Goal: Check status: Check status

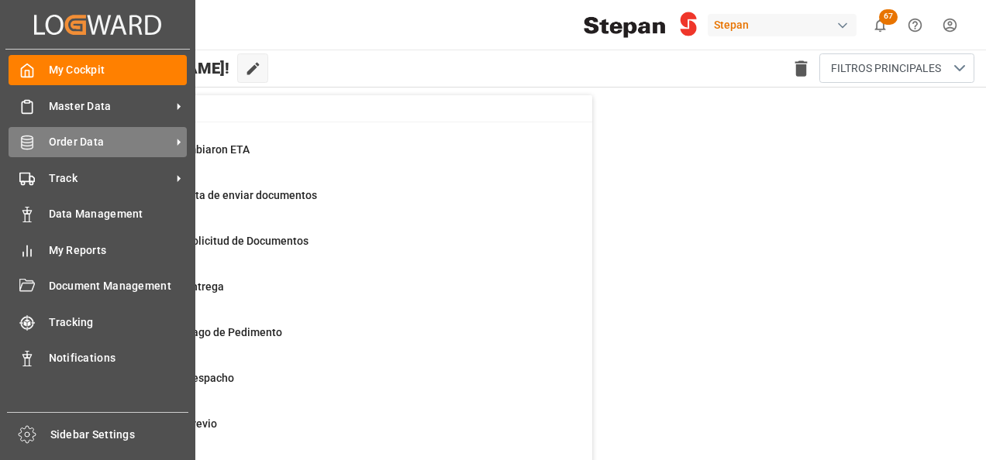
click at [83, 143] on span "Order Data" at bounding box center [110, 142] width 122 height 16
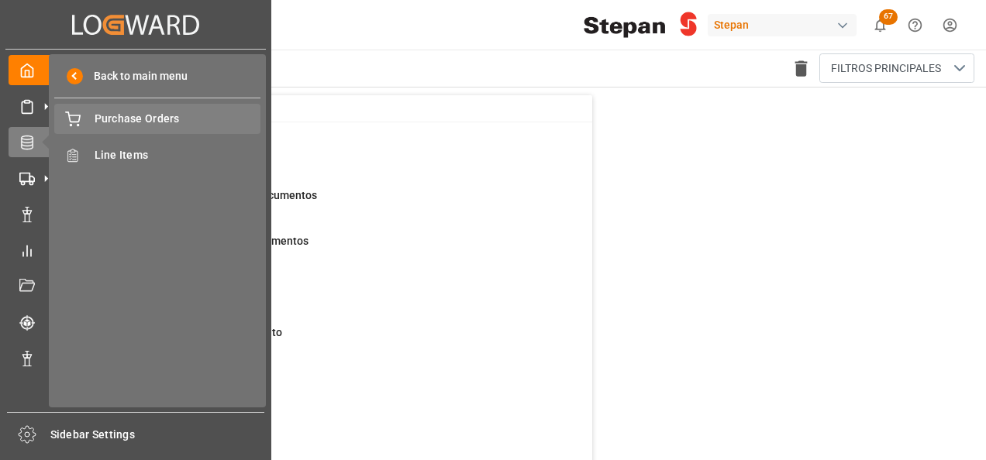
click at [154, 120] on span "Purchase Orders" at bounding box center [178, 119] width 167 height 16
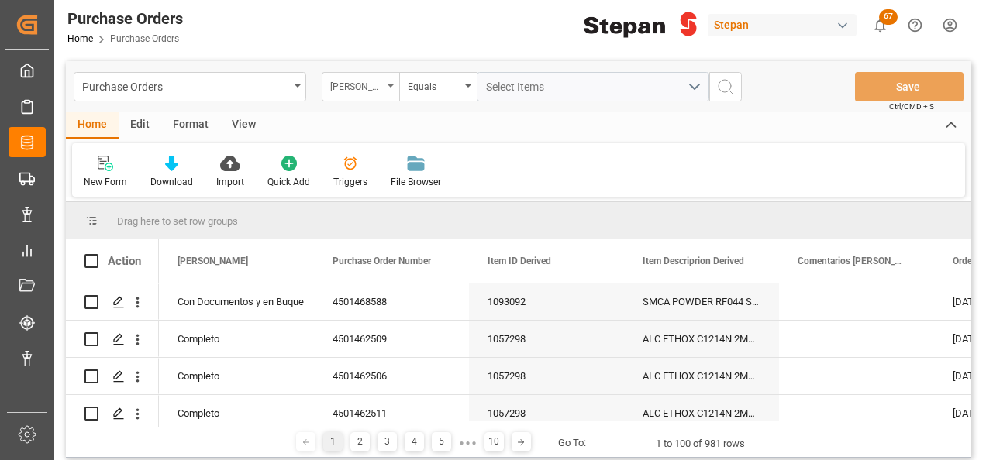
click at [387, 86] on icon "open menu" at bounding box center [390, 85] width 6 height 3
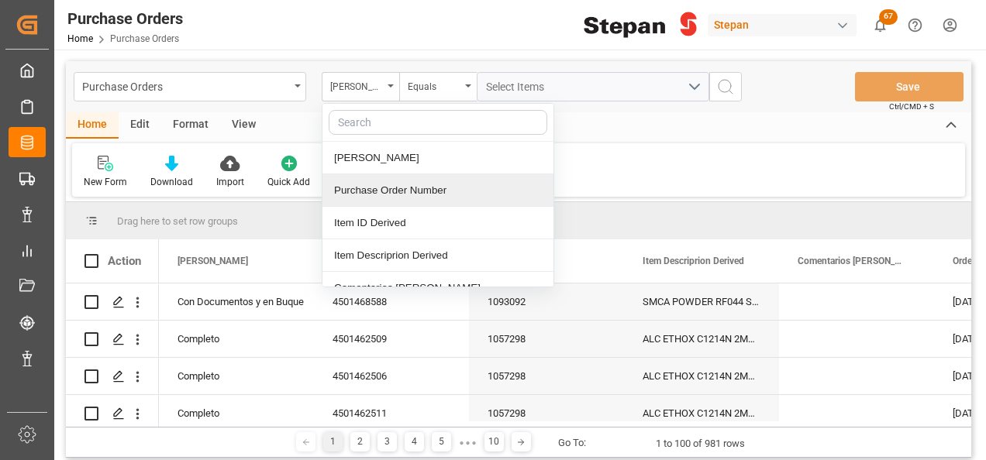
click at [351, 184] on div "Purchase Order Number" at bounding box center [437, 190] width 231 height 33
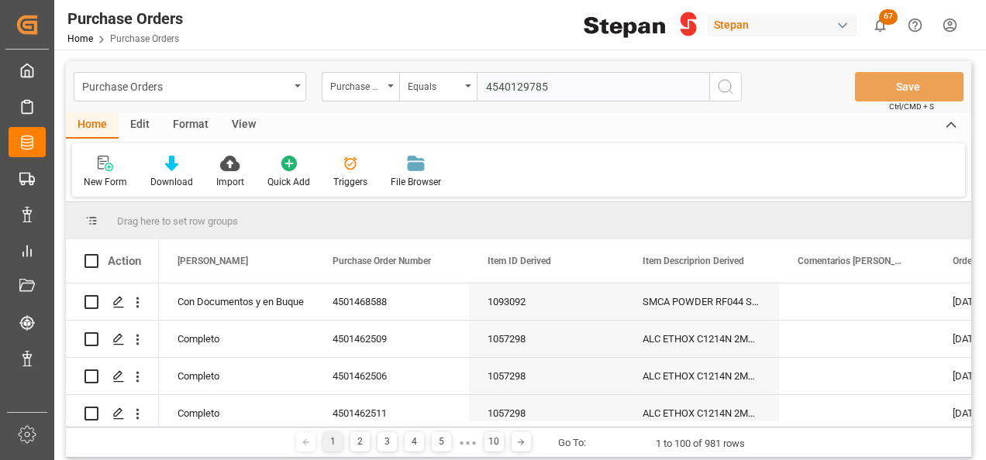
type input "4540129785"
click at [722, 89] on icon "search button" at bounding box center [725, 86] width 19 height 19
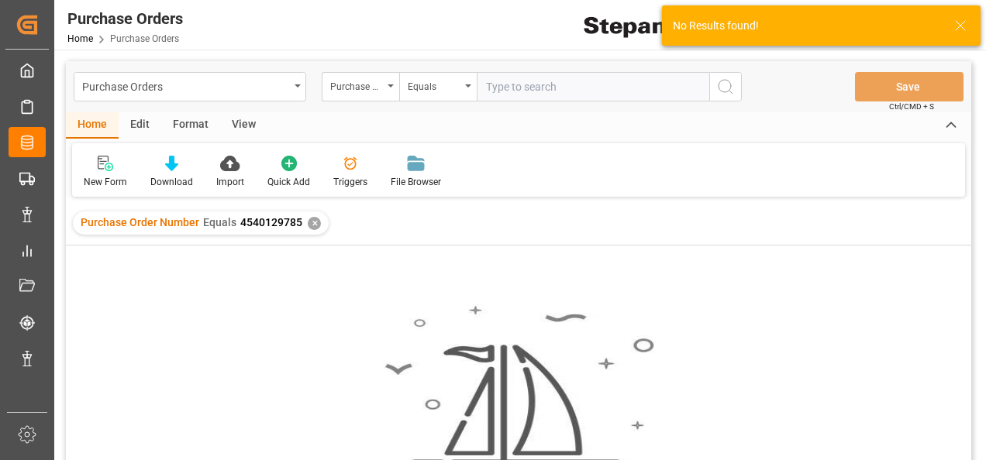
click at [311, 221] on div "✕" at bounding box center [314, 223] width 13 height 13
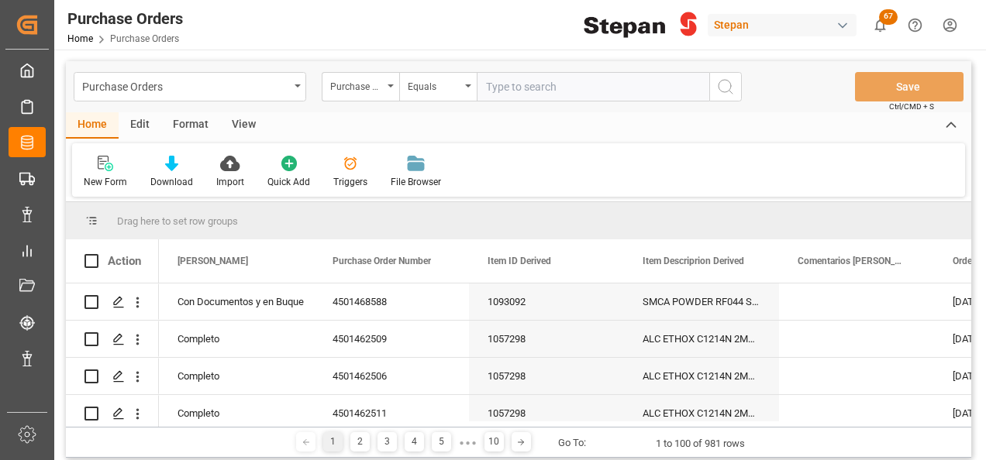
click at [495, 88] on input "text" at bounding box center [593, 86] width 232 height 29
paste input "4540129785"
click at [488, 82] on input "4540129785" at bounding box center [593, 86] width 232 height 29
type input "4540129785"
click at [724, 87] on icon "search button" at bounding box center [725, 86] width 19 height 19
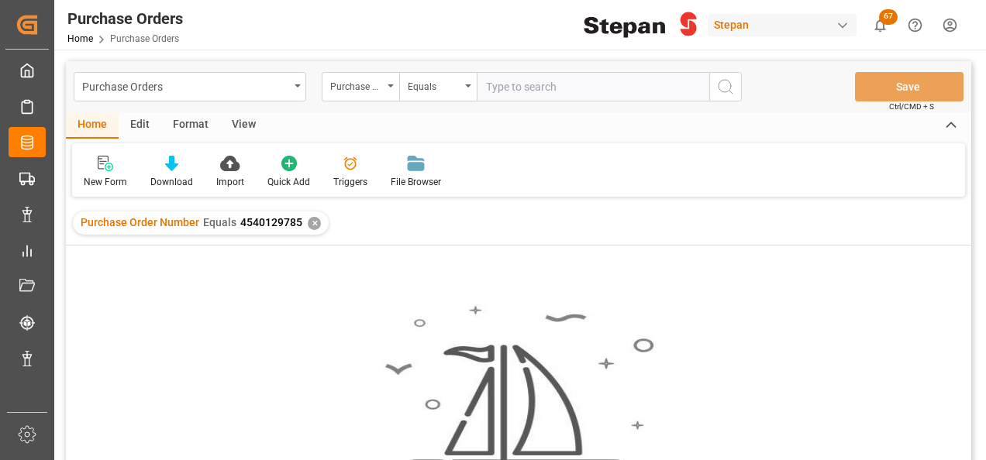
click at [303, 216] on div "Purchase Order Number Equals 4540129785 ✕" at bounding box center [201, 223] width 256 height 23
click at [312, 225] on div "✕" at bounding box center [314, 223] width 13 height 13
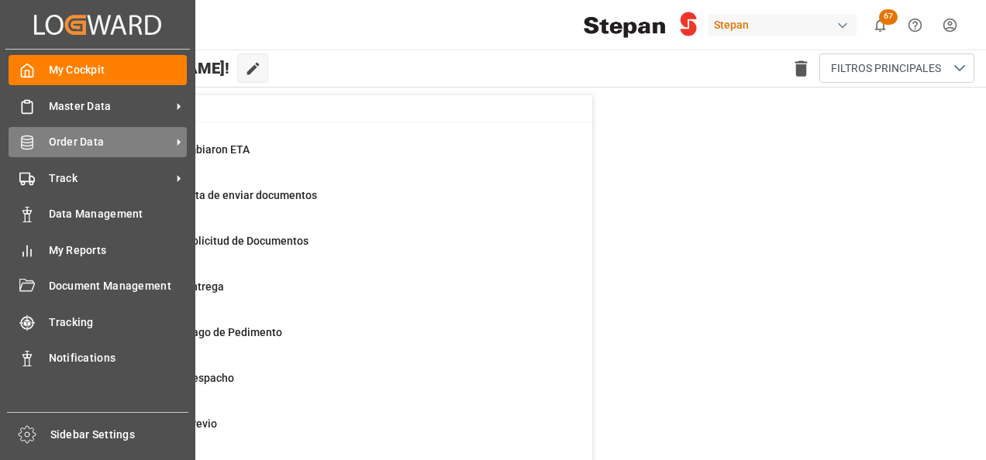
click at [35, 147] on div "Order Data Order Data" at bounding box center [98, 142] width 178 height 30
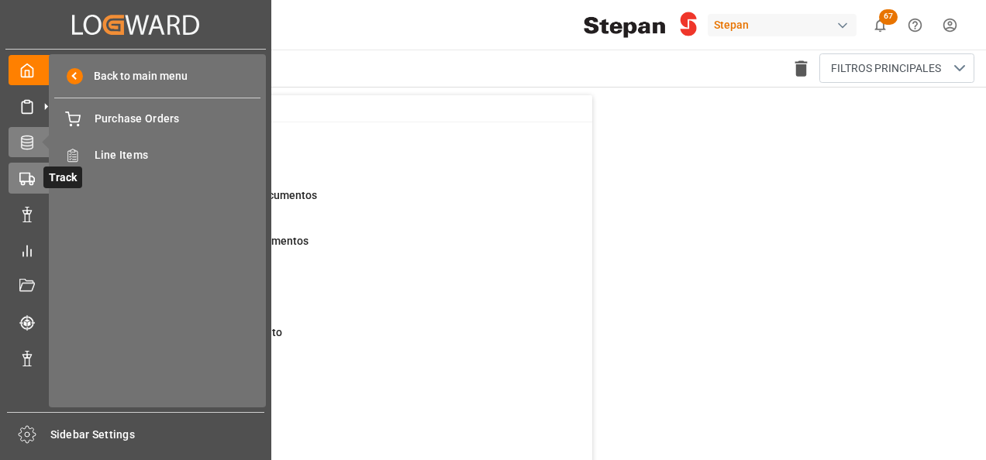
click at [40, 184] on icon at bounding box center [46, 178] width 16 height 16
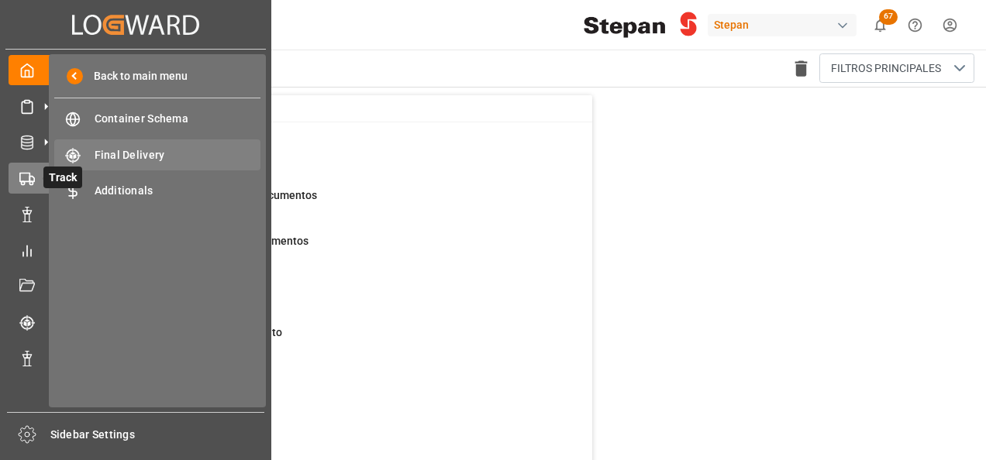
click at [134, 157] on span "Final Delivery" at bounding box center [178, 155] width 167 height 16
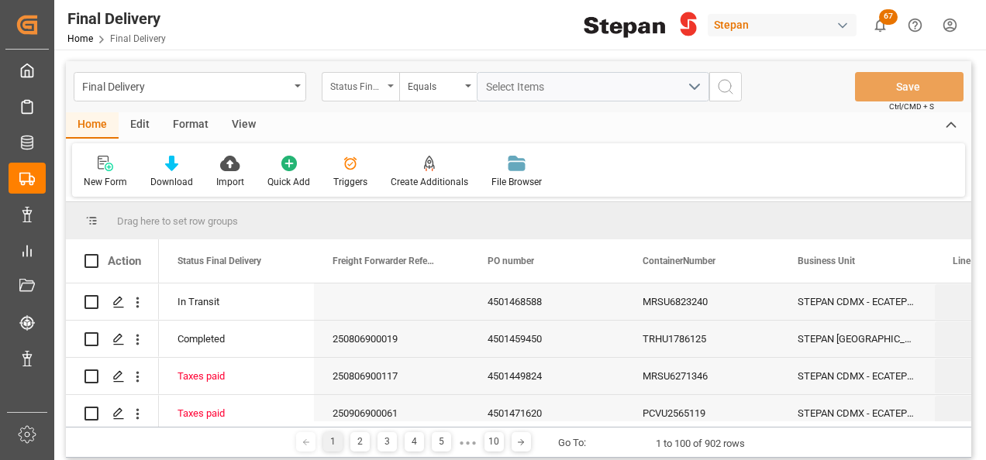
click at [396, 80] on div "Status Final Delivery" at bounding box center [360, 86] width 77 height 29
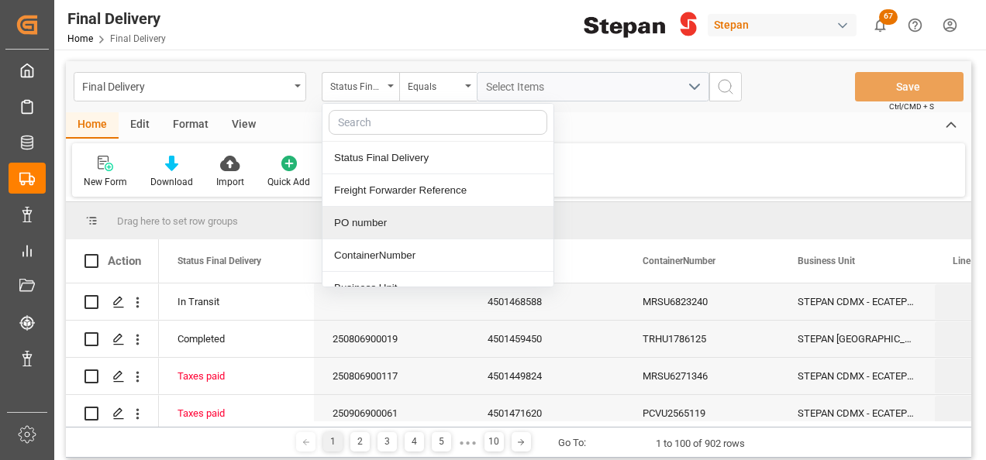
click at [356, 225] on div "PO number" at bounding box center [437, 223] width 231 height 33
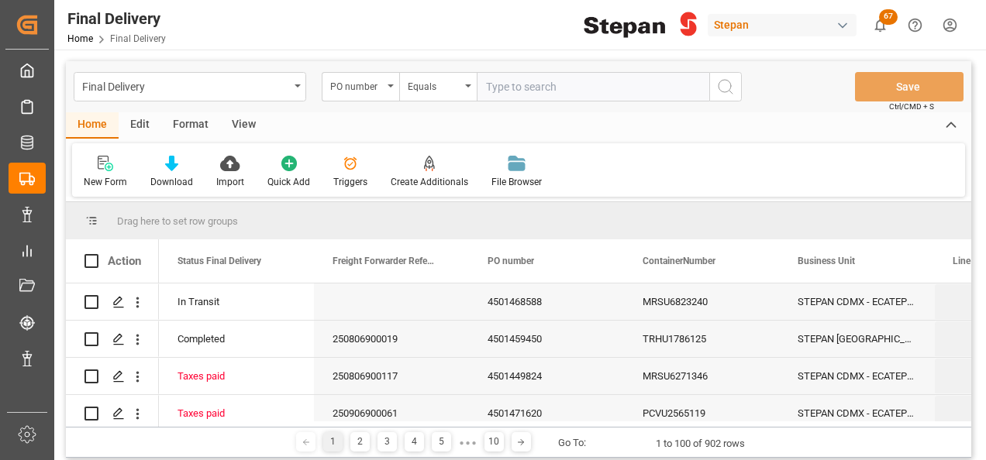
click at [497, 86] on input "text" at bounding box center [593, 86] width 232 height 29
type input "4501459450"
click at [735, 88] on button "search button" at bounding box center [725, 86] width 33 height 29
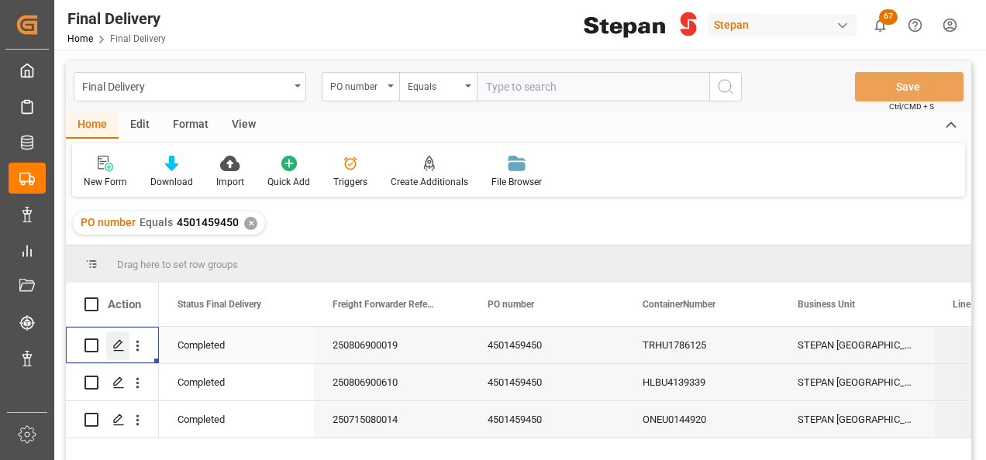
click at [119, 342] on icon "Press SPACE to select this row." at bounding box center [118, 345] width 12 height 12
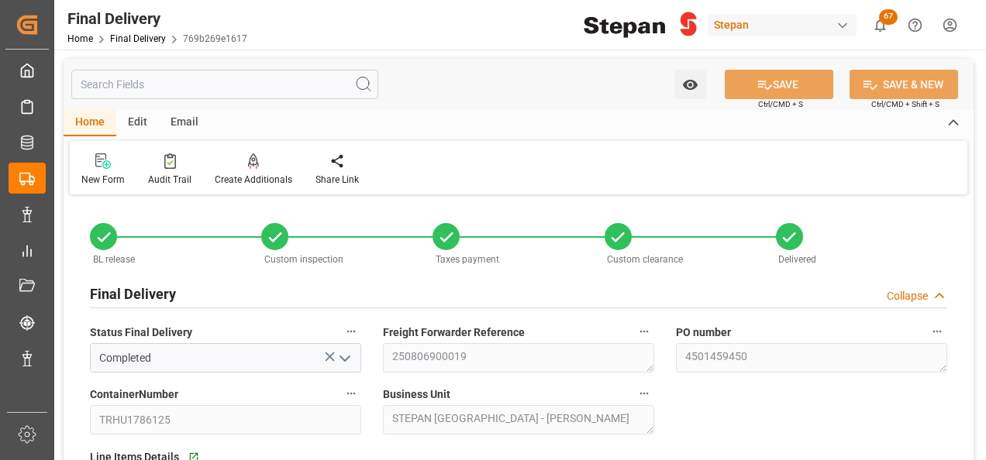
type input "[DATE]"
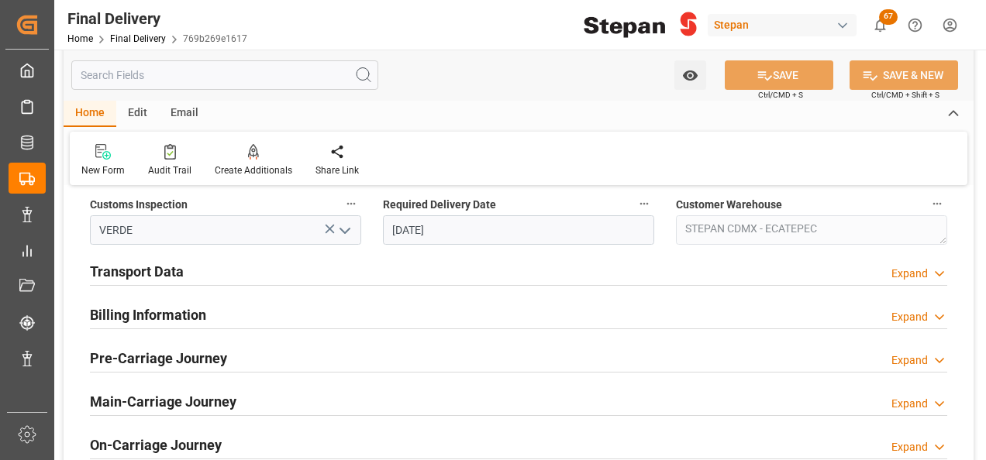
scroll to position [542, 0]
click at [143, 307] on h2 "Billing Information" at bounding box center [148, 313] width 116 height 21
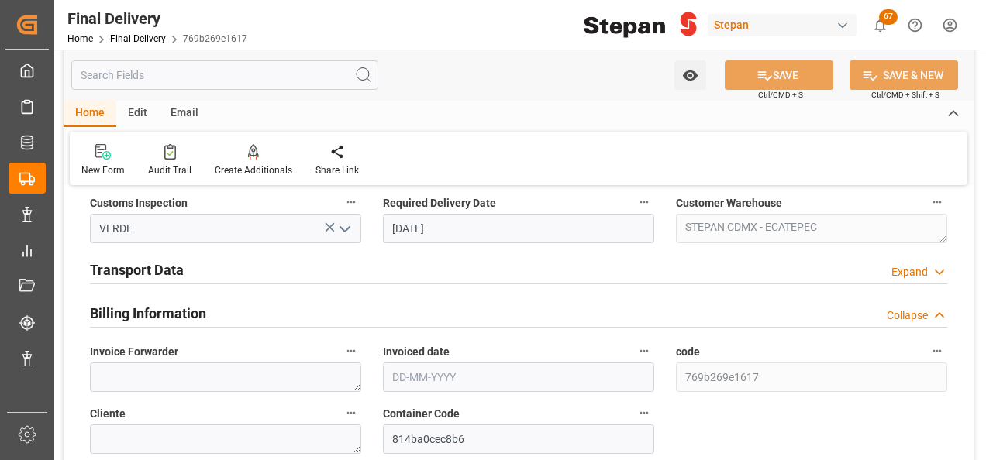
click at [157, 268] on h2 "Transport Data" at bounding box center [137, 270] width 94 height 21
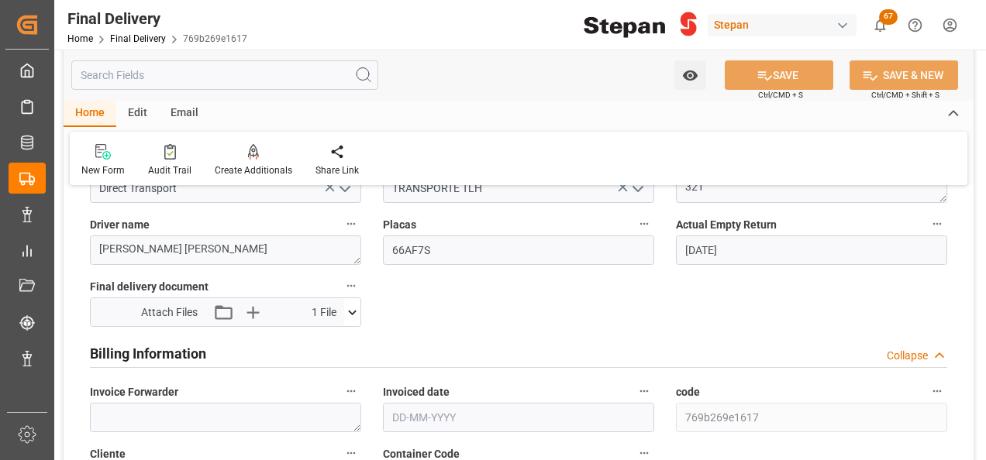
scroll to position [775, 0]
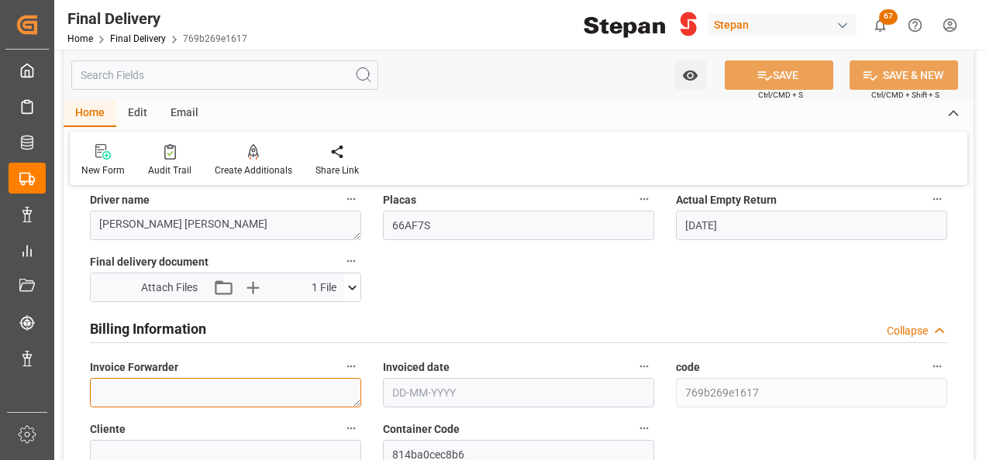
click at [182, 380] on textarea at bounding box center [225, 392] width 271 height 29
paste textarea "LM454141 y LM454142"
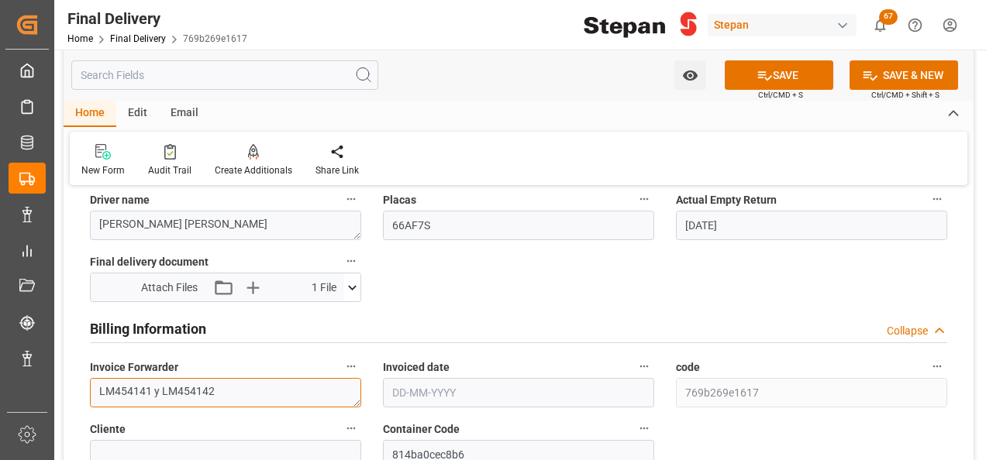
type textarea "LM454141 y LM454142"
click at [425, 389] on input "text" at bounding box center [518, 392] width 271 height 29
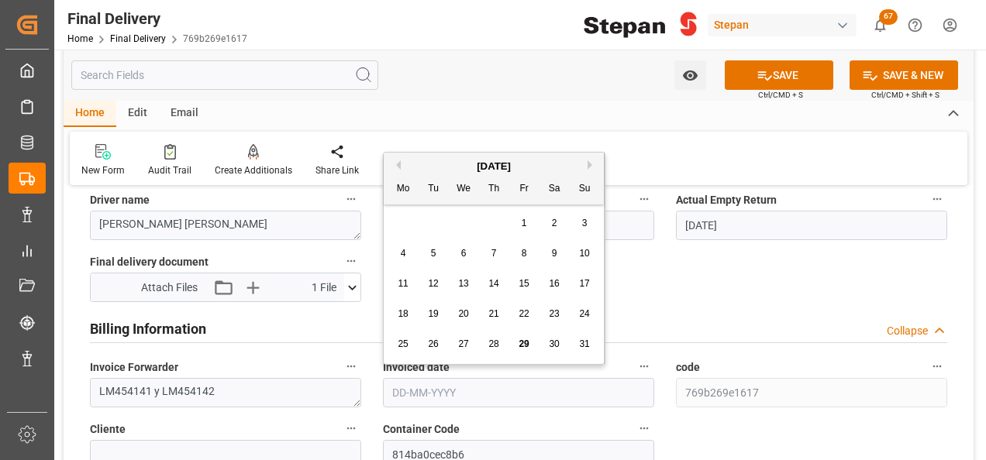
click at [439, 156] on div "[DATE] Mo Tu We Th Fr Sa Su" at bounding box center [494, 179] width 220 height 52
click at [494, 343] on span "28" at bounding box center [493, 344] width 10 height 11
type input "[DATE]"
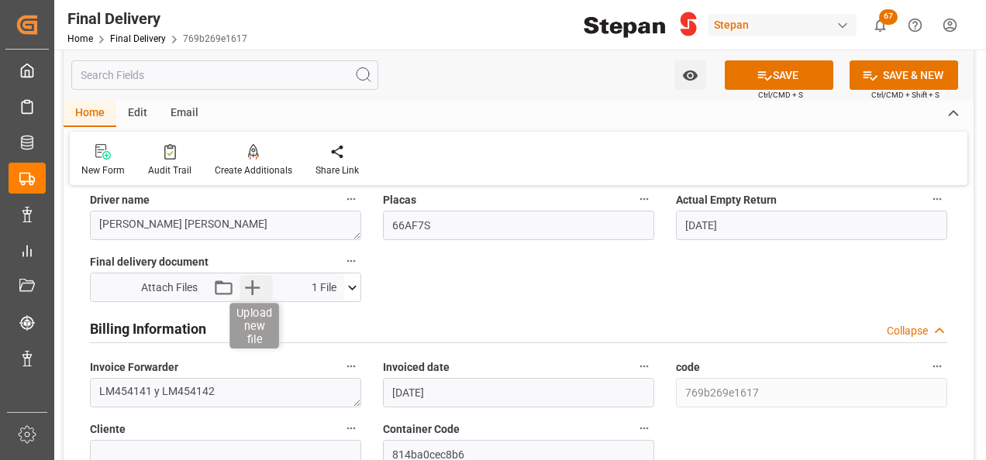
click at [253, 291] on icon "button" at bounding box center [251, 287] width 25 height 25
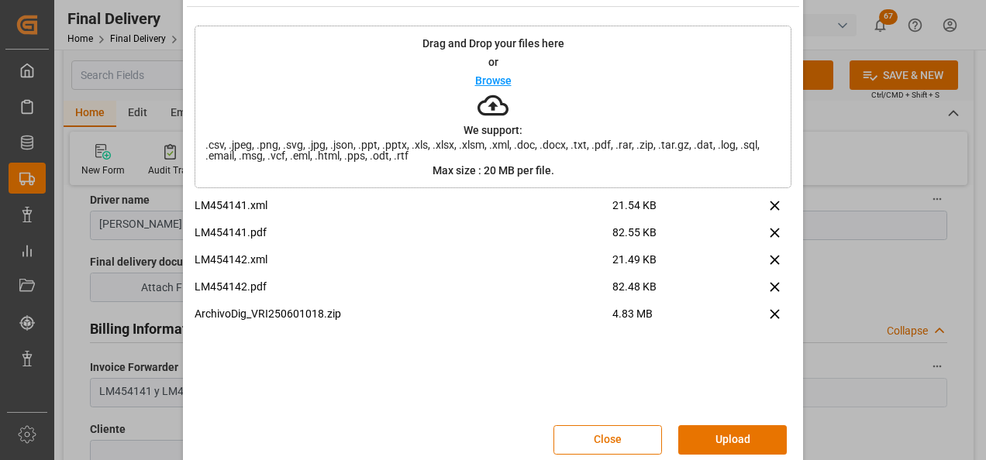
scroll to position [61, 0]
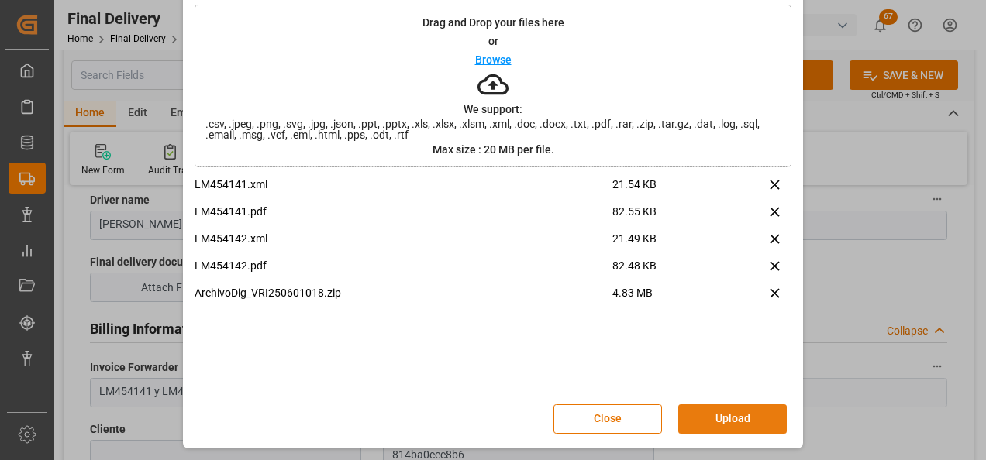
click at [748, 412] on button "Upload" at bounding box center [732, 418] width 108 height 29
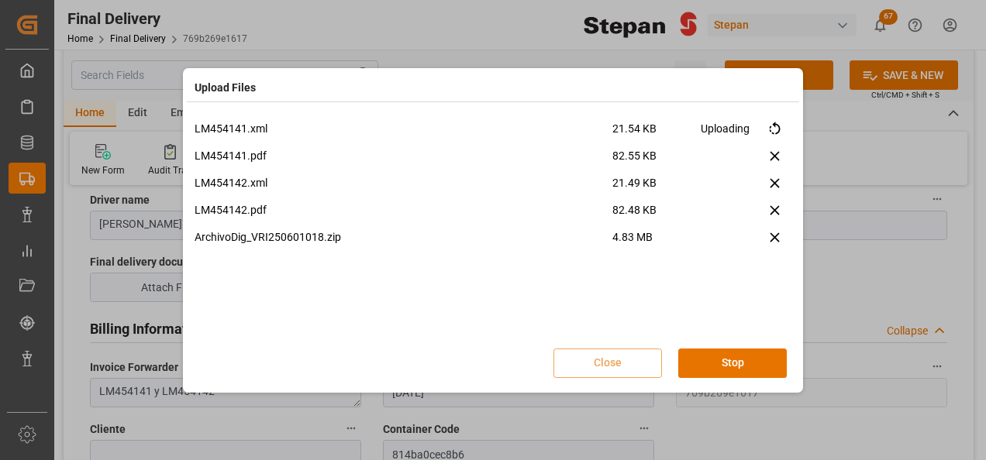
scroll to position [0, 0]
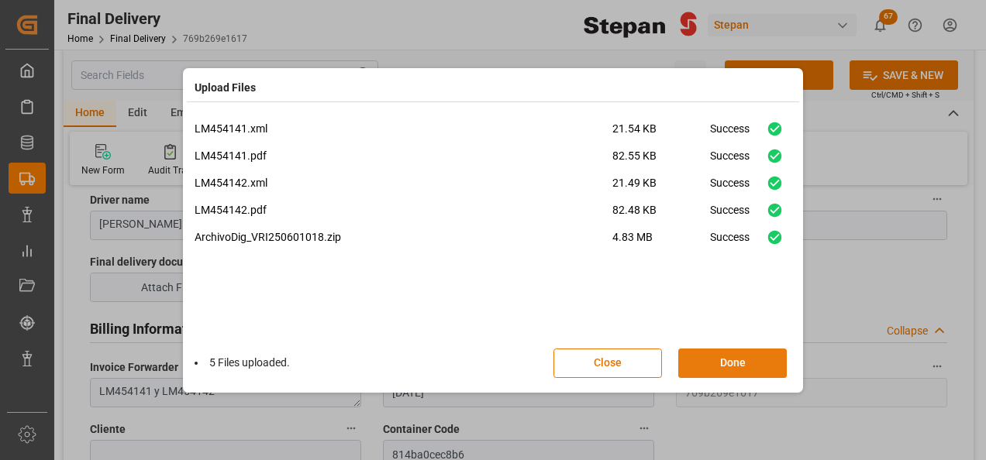
click at [712, 364] on button "Done" at bounding box center [732, 363] width 108 height 29
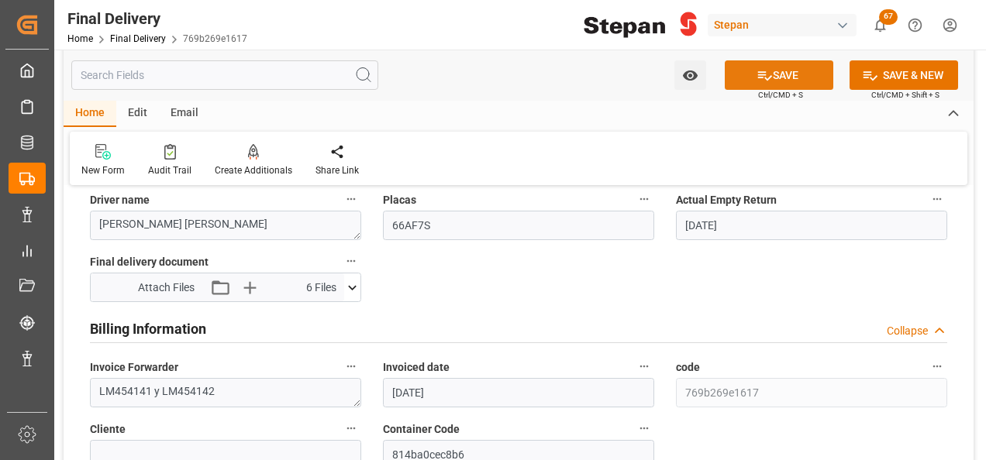
click at [790, 80] on button "SAVE" at bounding box center [778, 74] width 108 height 29
